Goal: Use online tool/utility: Utilize a website feature to perform a specific function

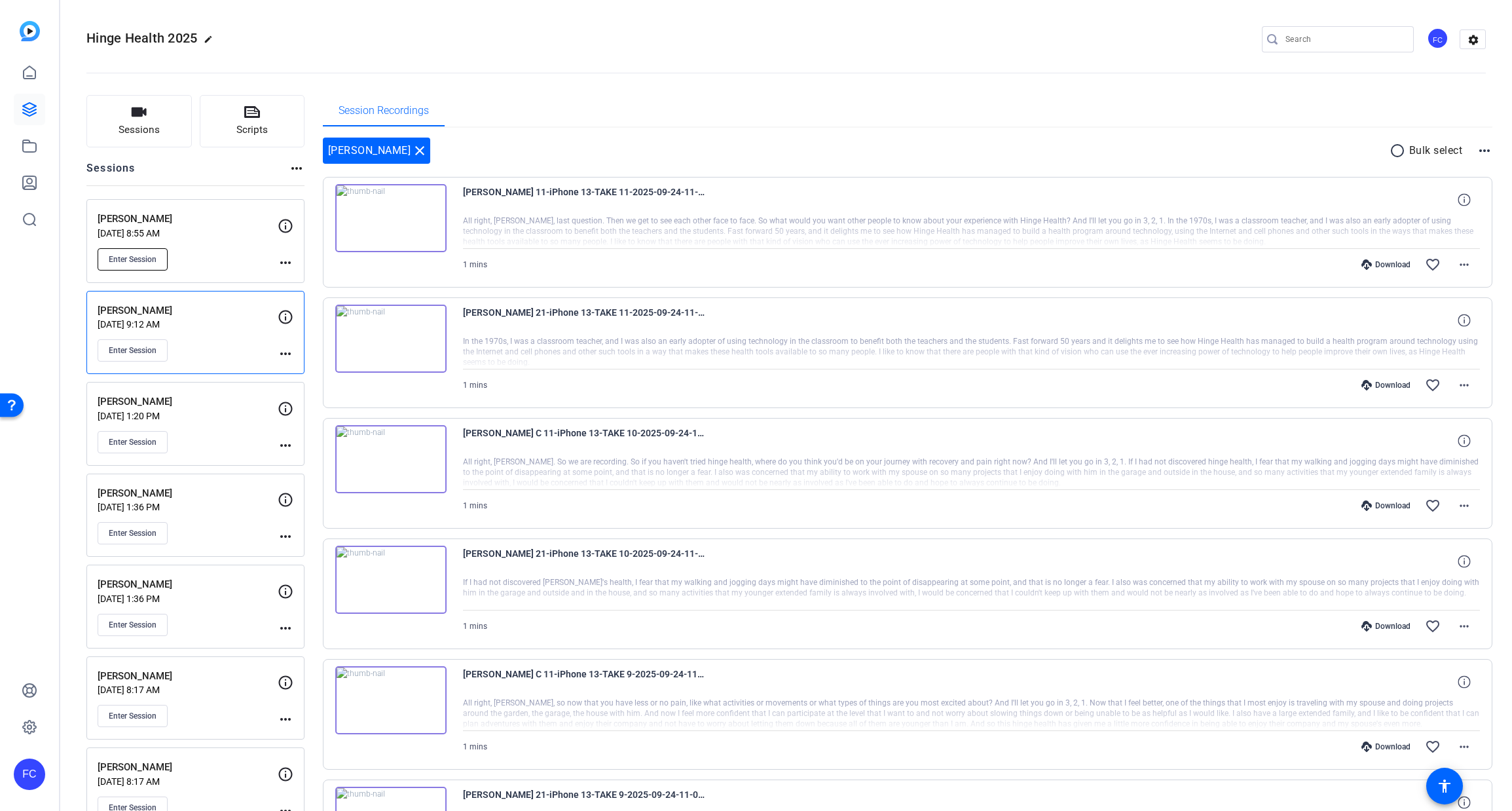
click at [143, 256] on span "Enter Session" at bounding box center [132, 259] width 48 height 11
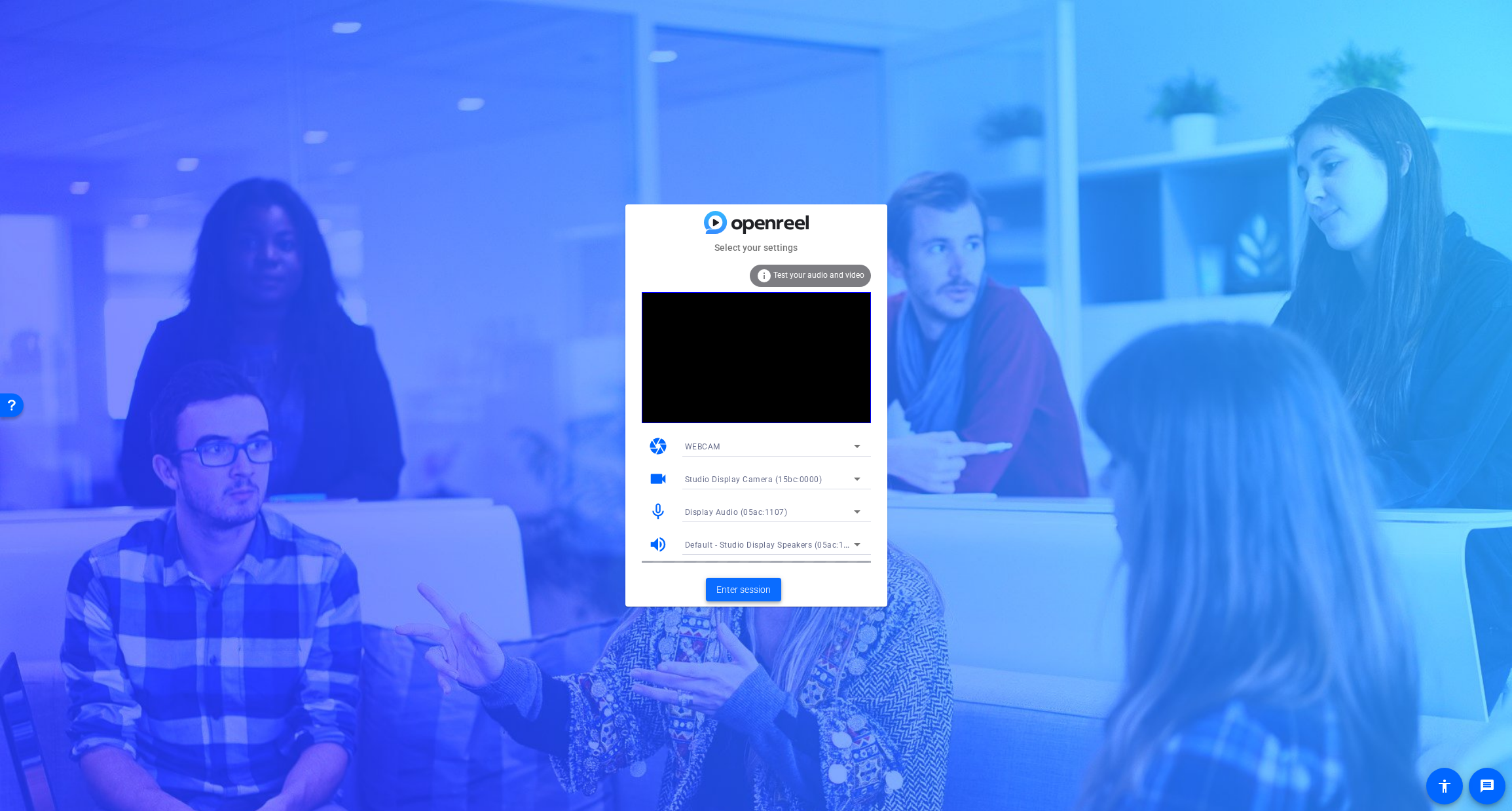
click at [739, 588] on span "Enter session" at bounding box center [743, 589] width 54 height 13
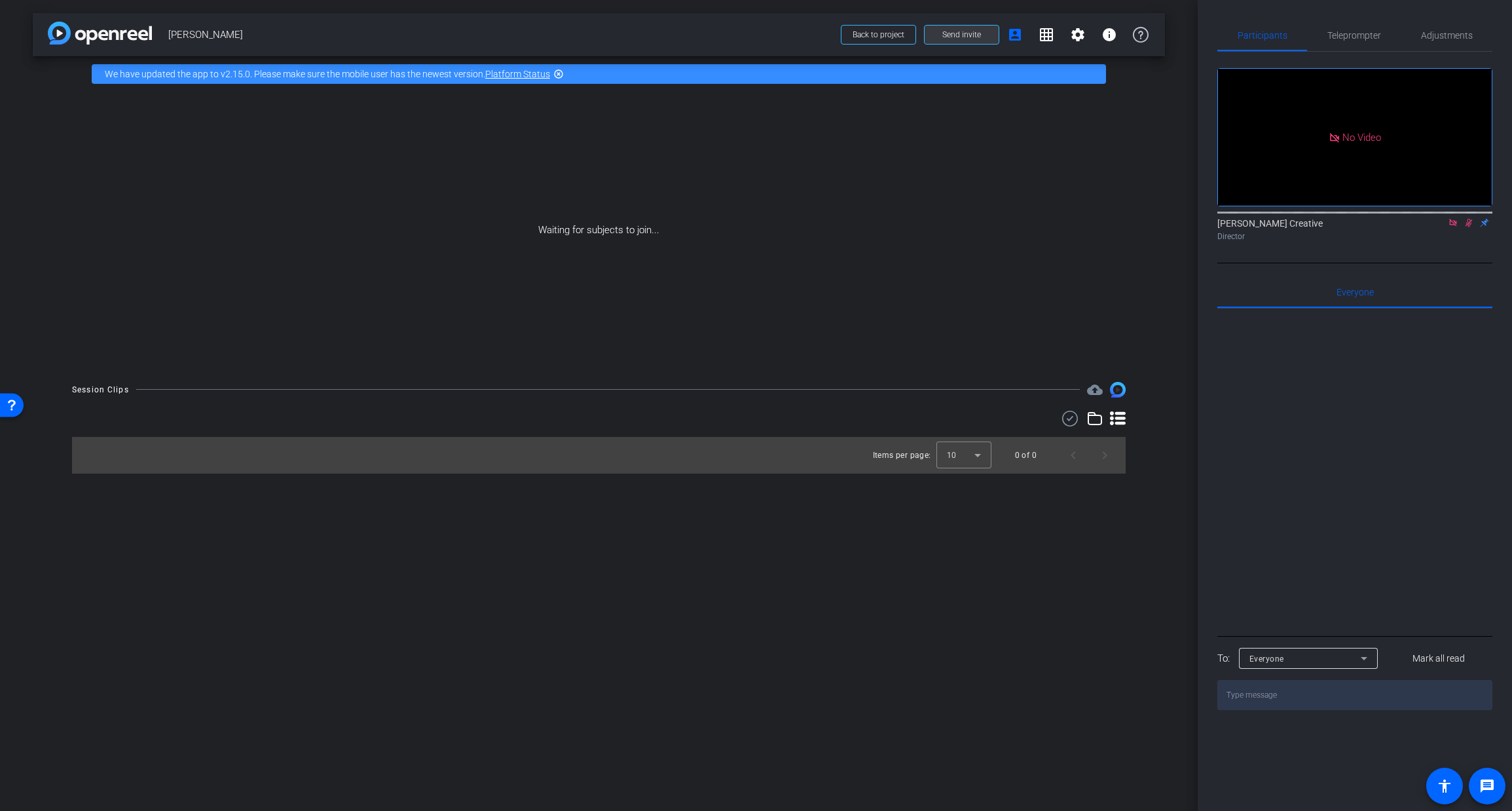
click at [941, 31] on span at bounding box center [961, 35] width 74 height 32
